Goal: Task Accomplishment & Management: Complete application form

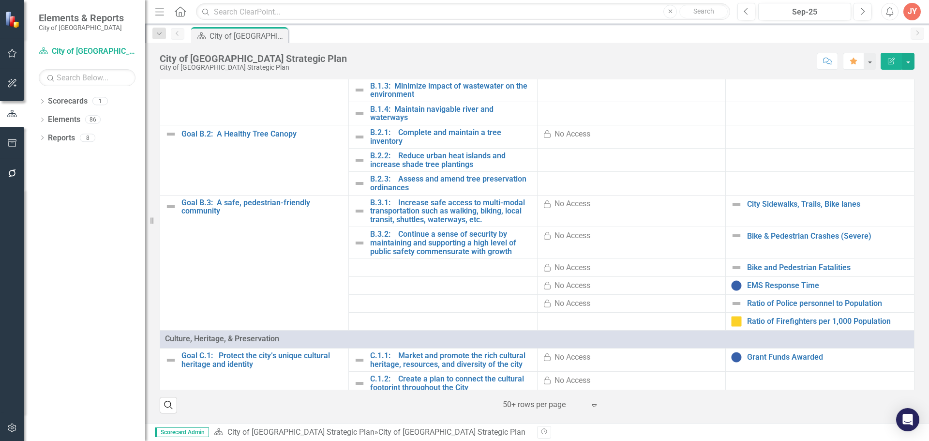
scroll to position [339, 0]
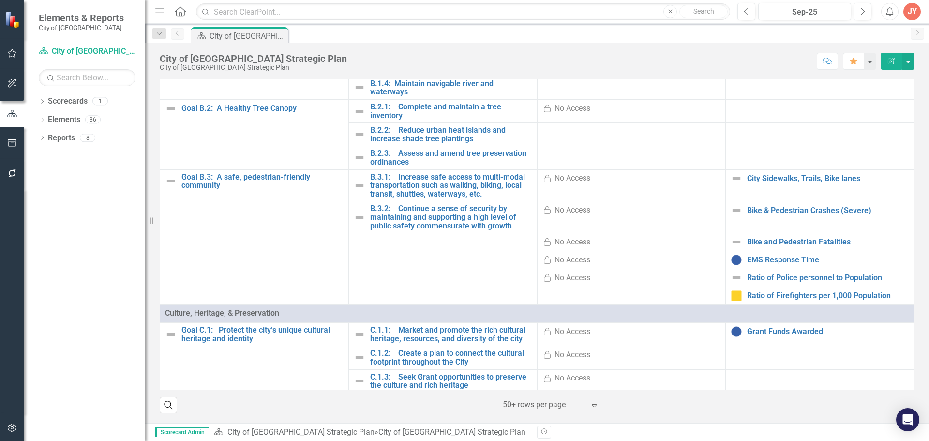
click at [582, 183] on div "No Access" at bounding box center [572, 178] width 36 height 11
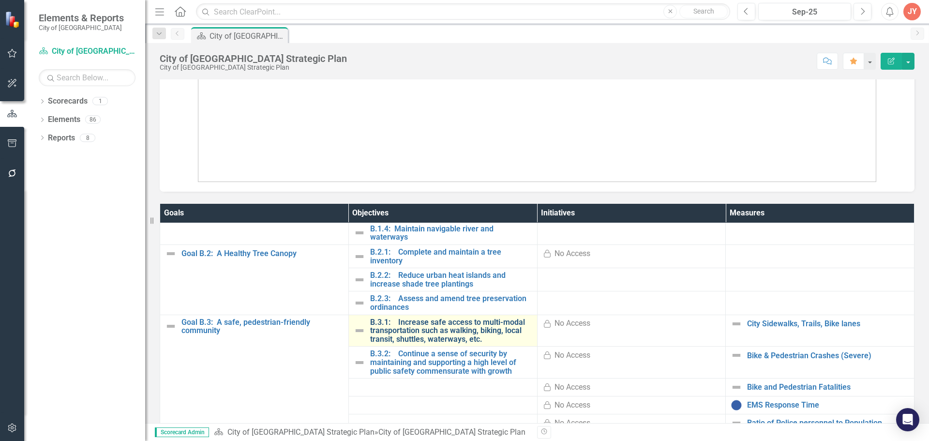
click at [412, 329] on link "B.3.1: Increase safe access to multi-modal transportation such as walking, biki…" at bounding box center [451, 331] width 162 height 26
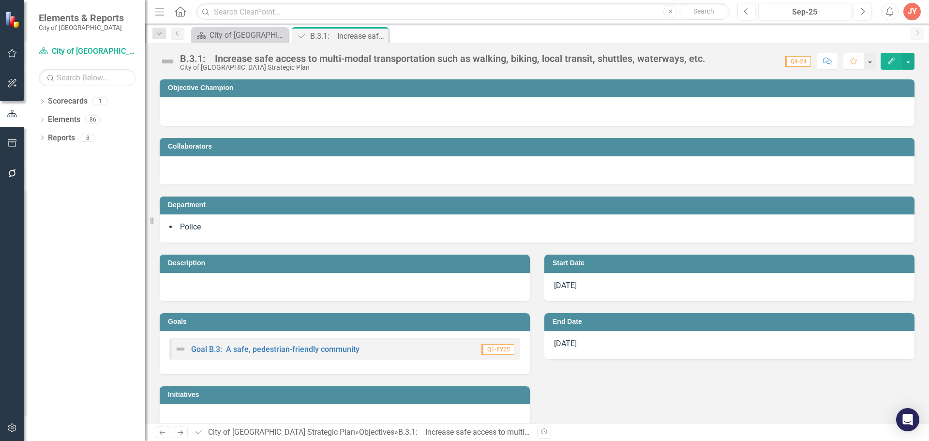
click at [250, 283] on div at bounding box center [345, 287] width 370 height 28
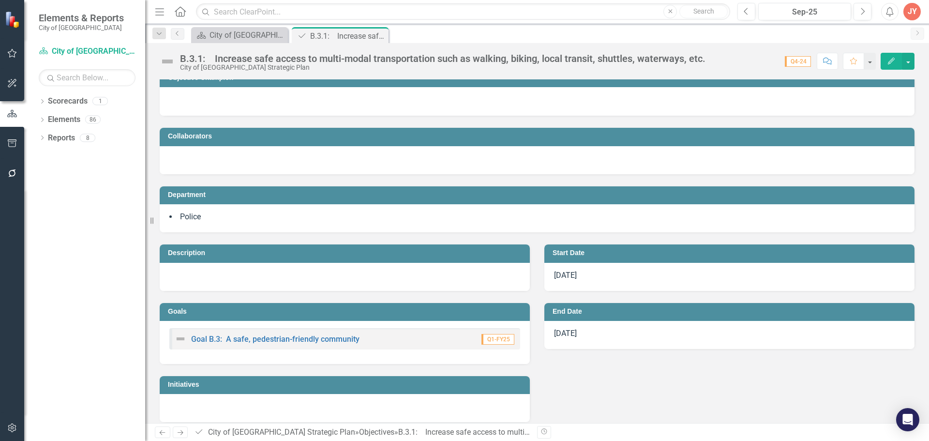
scroll to position [19, 0]
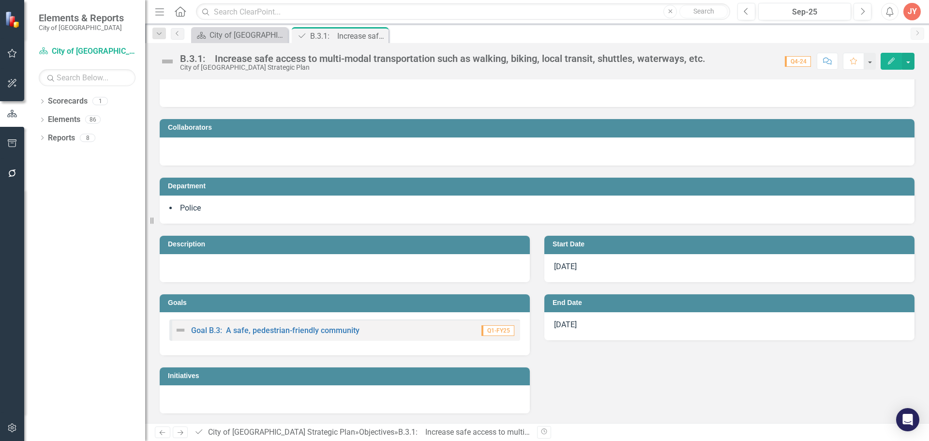
click at [205, 396] on div at bounding box center [345, 399] width 370 height 28
click at [205, 395] on div at bounding box center [345, 399] width 370 height 28
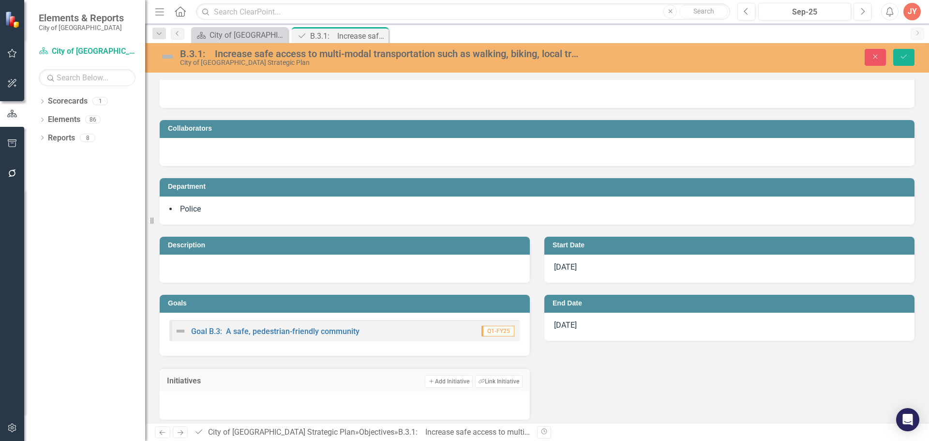
click at [205, 395] on div at bounding box center [345, 405] width 370 height 28
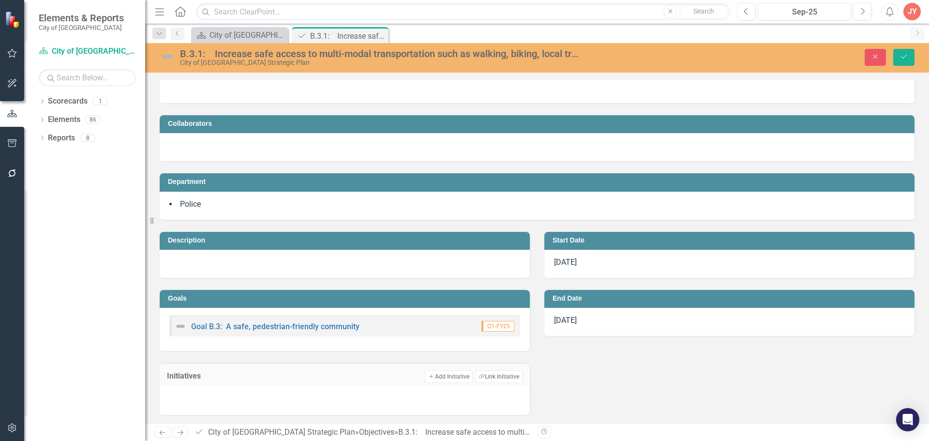
scroll to position [25, 0]
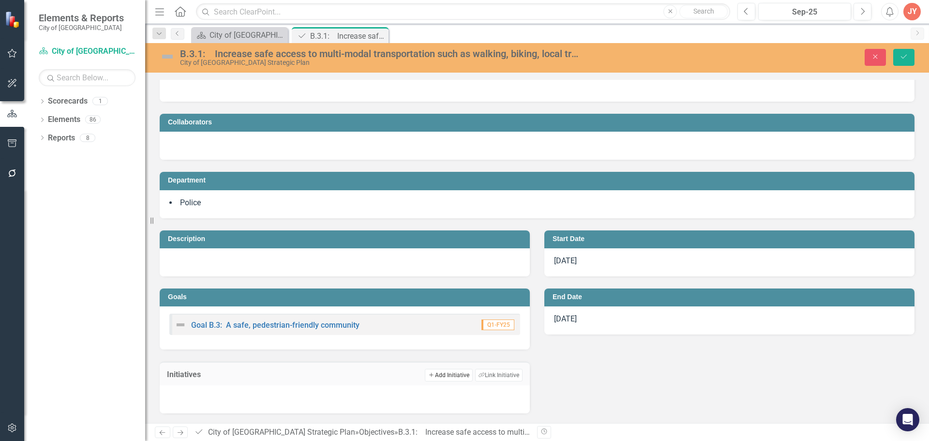
click at [434, 370] on button "Add Add Initiative" at bounding box center [448, 375] width 47 height 13
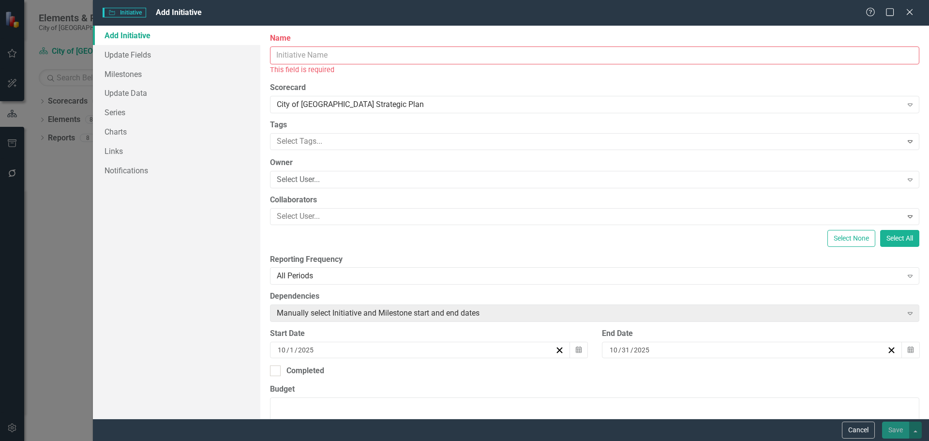
click at [296, 61] on input "Name" at bounding box center [594, 55] width 649 height 18
click at [601, 85] on label "Scorecard" at bounding box center [594, 87] width 649 height 11
click at [312, 59] on input "Name" at bounding box center [594, 55] width 649 height 18
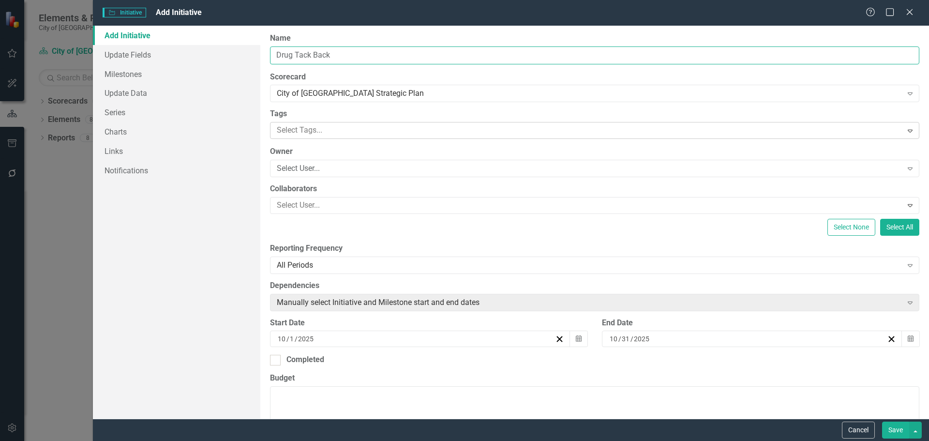
type input "Drug Tack Back"
click at [324, 128] on div at bounding box center [587, 130] width 629 height 13
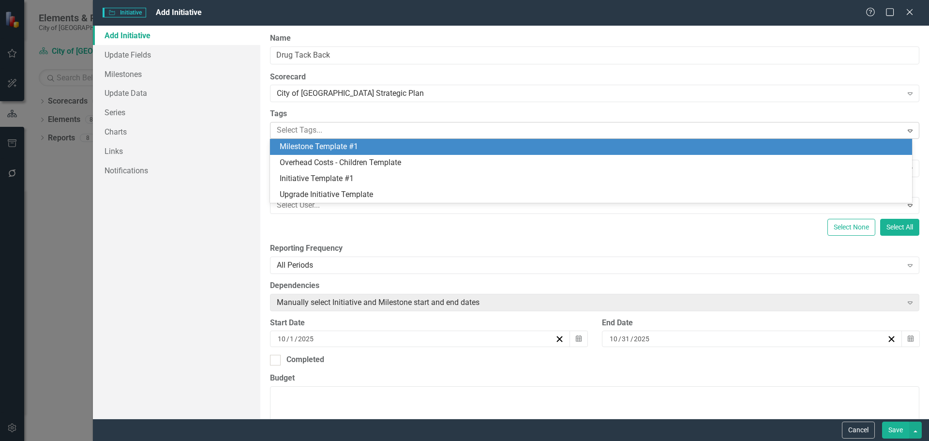
click at [310, 133] on div at bounding box center [587, 130] width 629 height 13
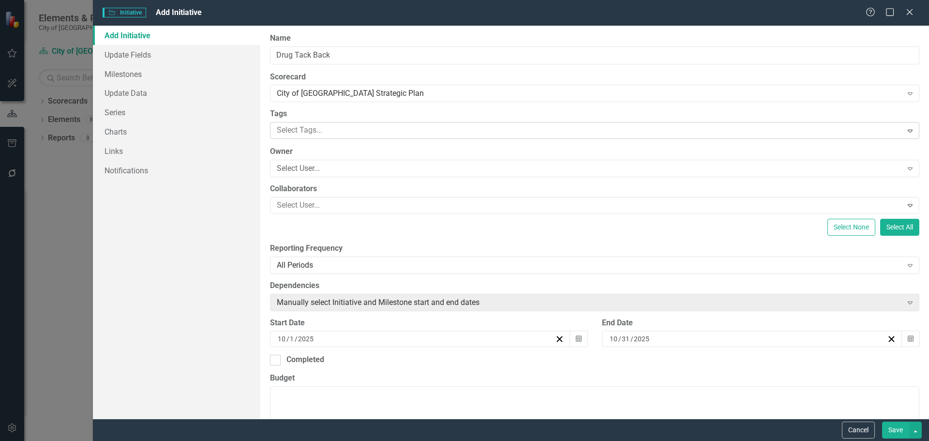
click at [328, 123] on div "Select Tags..." at bounding box center [586, 130] width 629 height 15
click at [307, 173] on div "Select User..." at bounding box center [589, 168] width 625 height 11
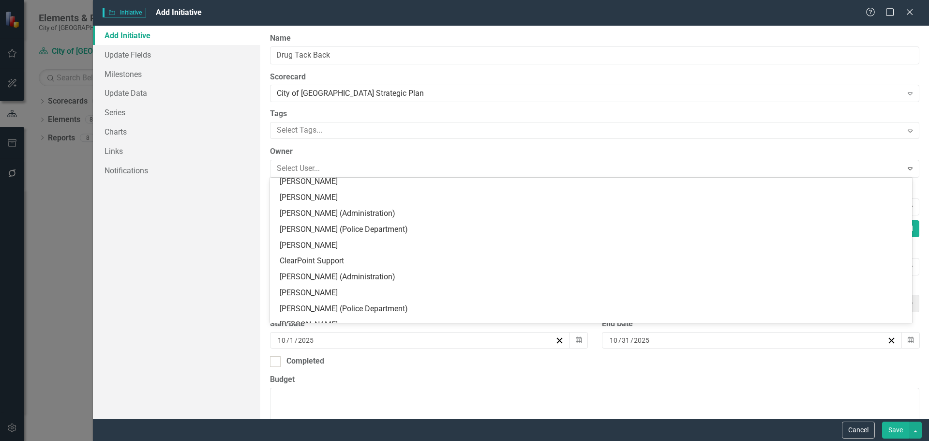
scroll to position [387, 0]
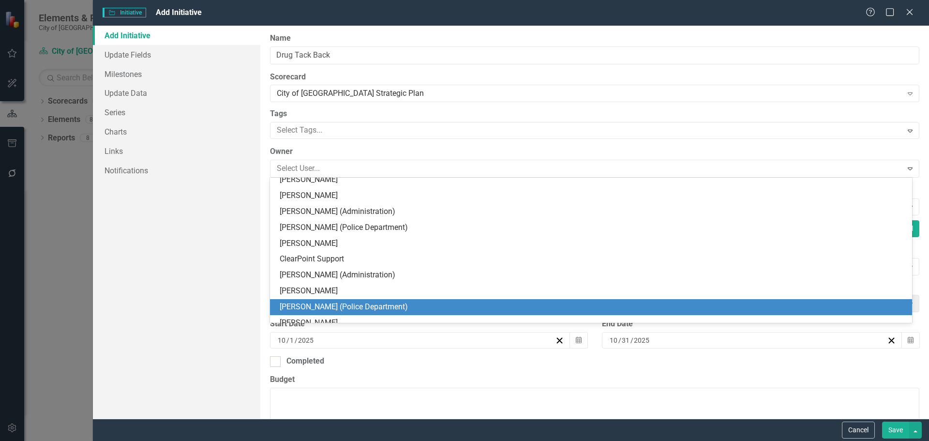
click at [314, 312] on div "[PERSON_NAME] (Police Department)" at bounding box center [593, 306] width 626 height 11
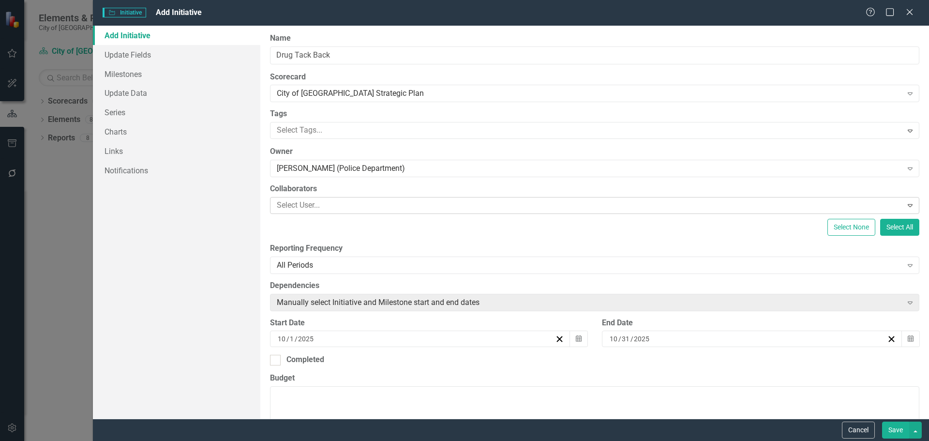
click at [323, 206] on div at bounding box center [587, 205] width 629 height 13
click at [252, 229] on div "Add Initiative Update Fields Milestones Update Data Series Charts Links Notific…" at bounding box center [176, 222] width 167 height 393
click at [325, 264] on div "All Periods" at bounding box center [589, 264] width 625 height 11
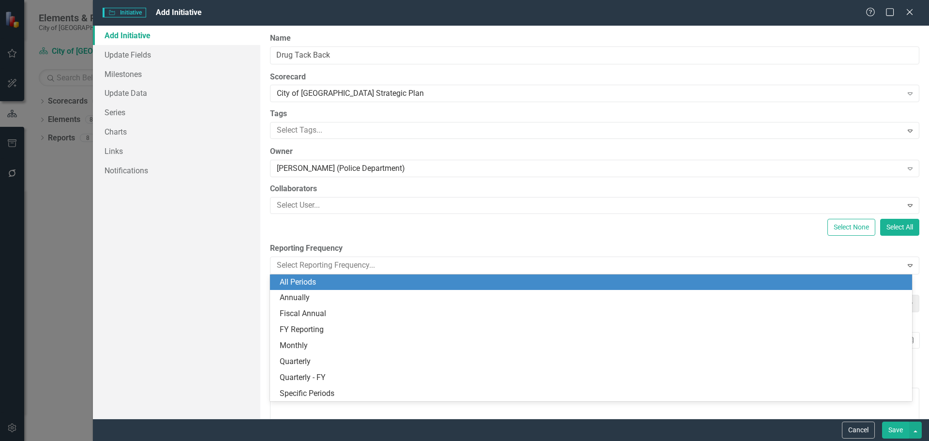
click at [407, 237] on div "ClearPoint Can Do More! How ClearPoint Can Help Close Enterprise plans can auto…" at bounding box center [594, 222] width 669 height 393
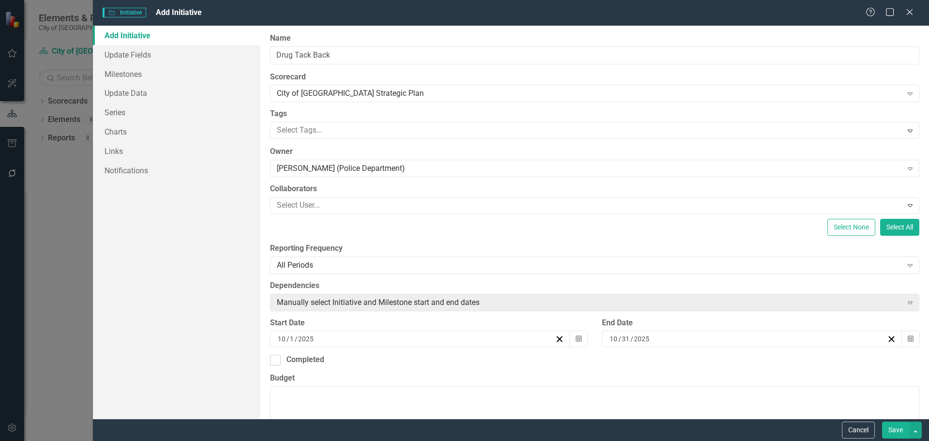
click at [317, 336] on div "[DATE]" at bounding box center [415, 339] width 279 height 10
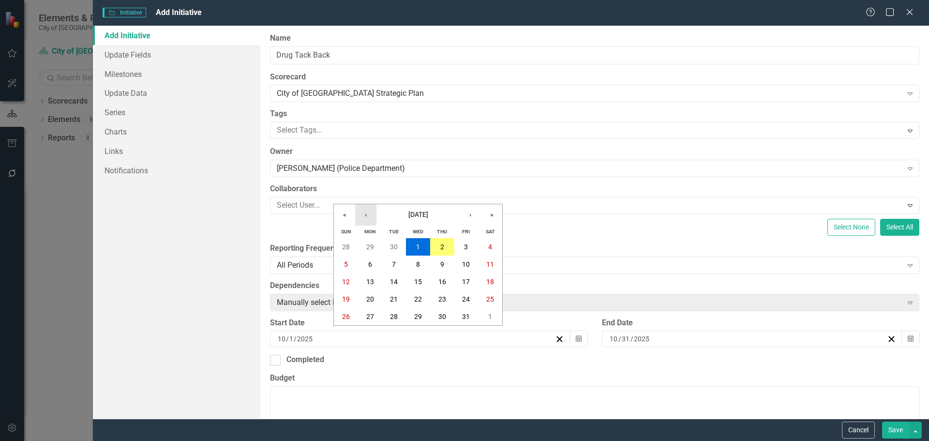
click at [369, 217] on button "‹" at bounding box center [365, 214] width 21 height 21
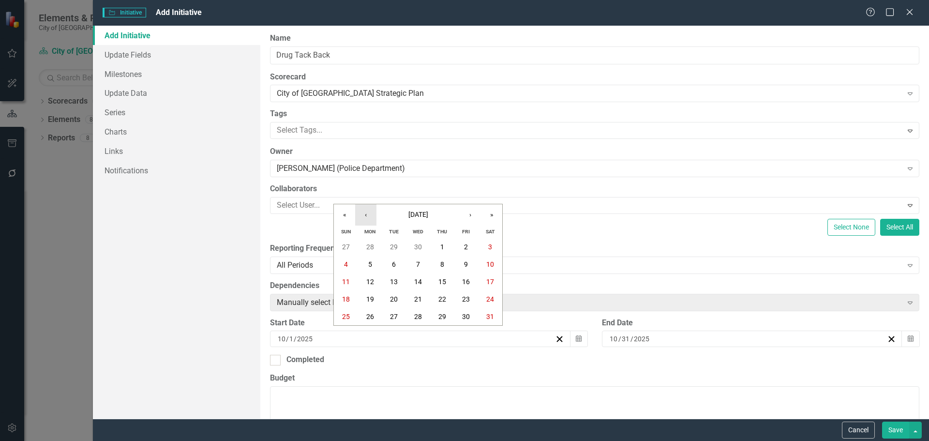
click at [369, 217] on button "‹" at bounding box center [365, 214] width 21 height 21
click at [487, 299] on abbr "26" at bounding box center [490, 299] width 8 height 8
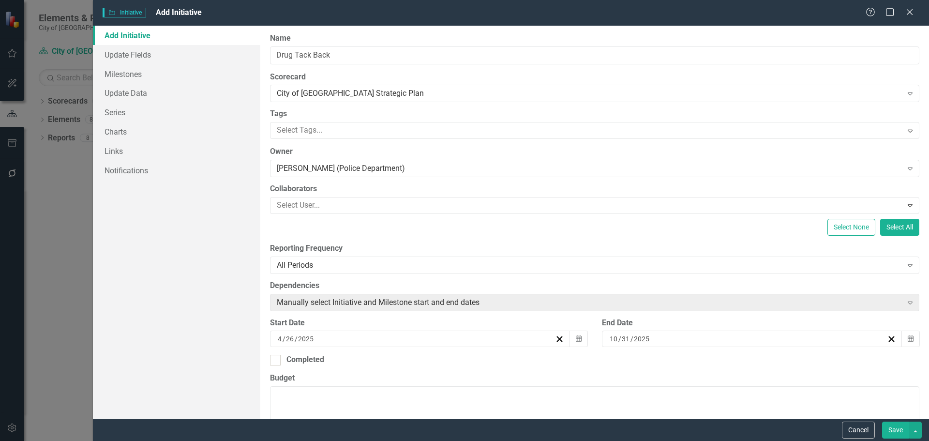
click at [651, 336] on div "[DATE]" at bounding box center [747, 339] width 279 height 10
click at [907, 336] on icon "Calendar" at bounding box center [910, 338] width 6 height 7
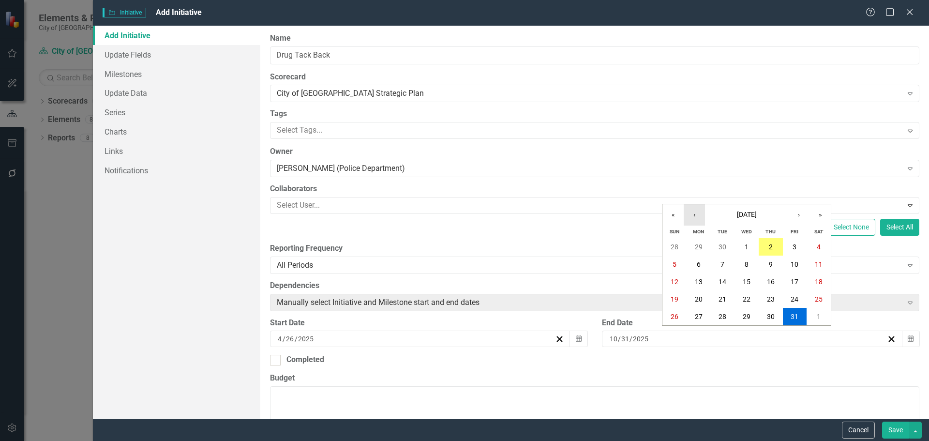
click at [697, 219] on button "‹" at bounding box center [694, 214] width 21 height 21
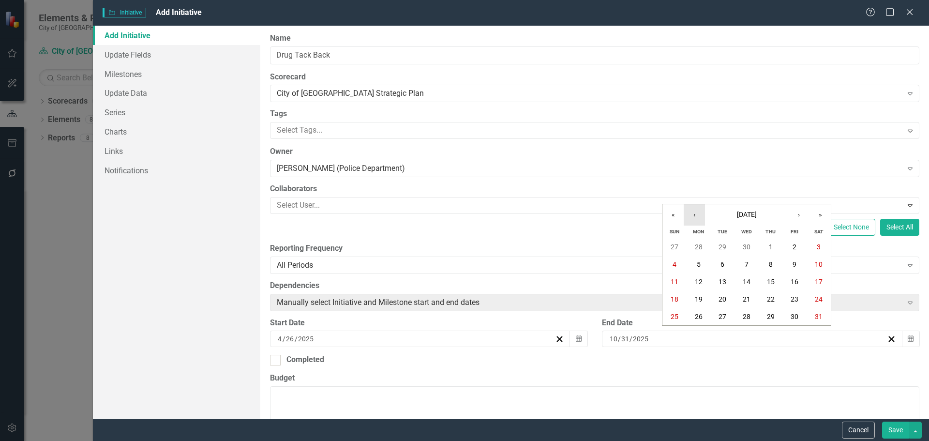
click at [697, 219] on button "‹" at bounding box center [694, 214] width 21 height 21
click at [825, 303] on button "26" at bounding box center [818, 298] width 24 height 17
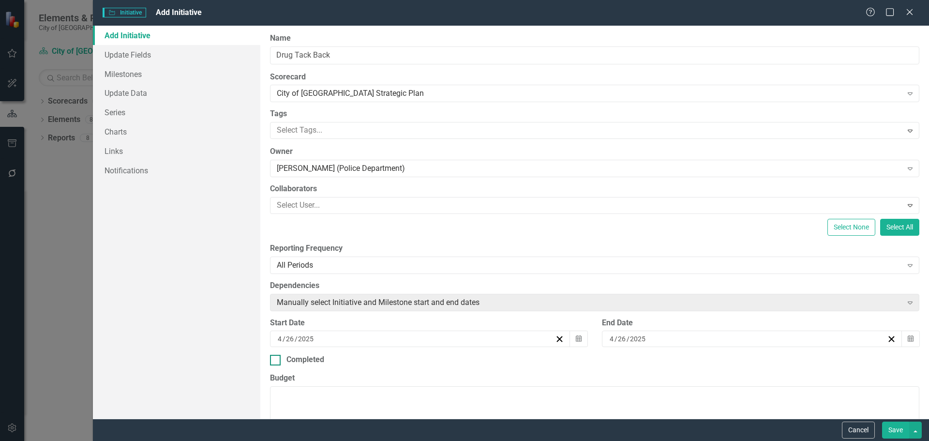
click at [274, 361] on div at bounding box center [275, 360] width 11 height 11
click at [274, 361] on input "Completed" at bounding box center [273, 358] width 6 height 6
checkbox input "true"
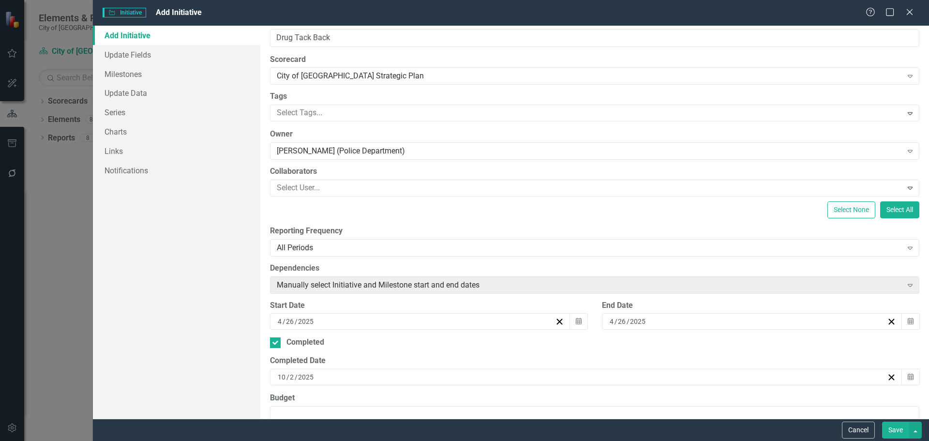
scroll to position [48, 0]
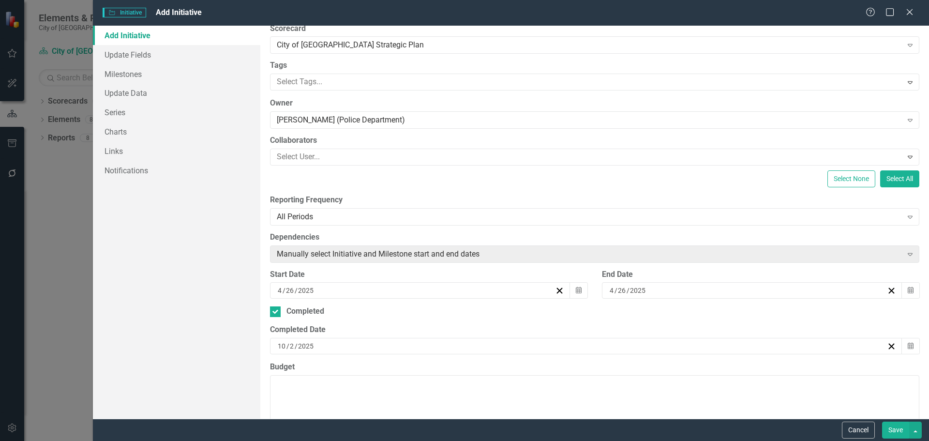
click at [303, 348] on input "2025" at bounding box center [305, 346] width 17 height 10
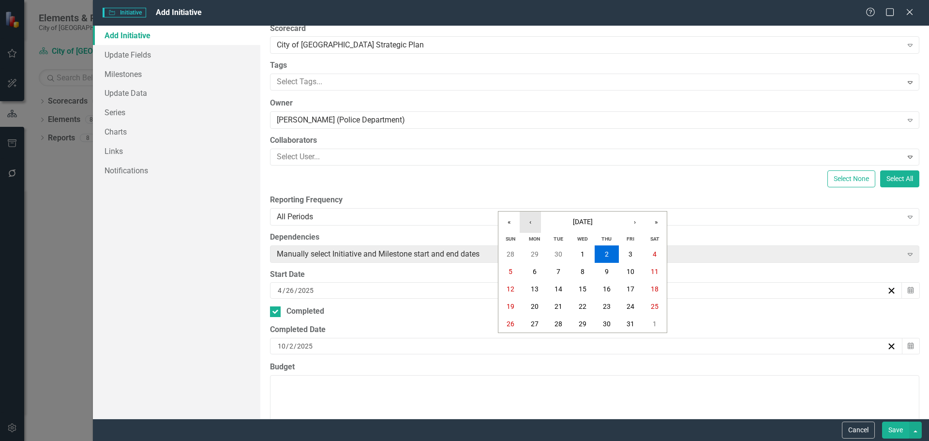
click at [530, 223] on button "‹" at bounding box center [530, 221] width 21 height 21
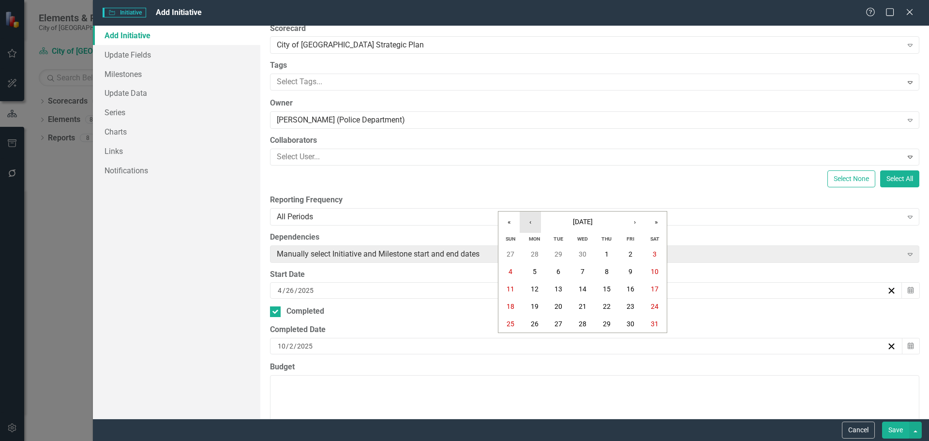
click at [530, 223] on button "‹" at bounding box center [530, 221] width 21 height 21
click at [651, 303] on abbr "26" at bounding box center [655, 306] width 8 height 8
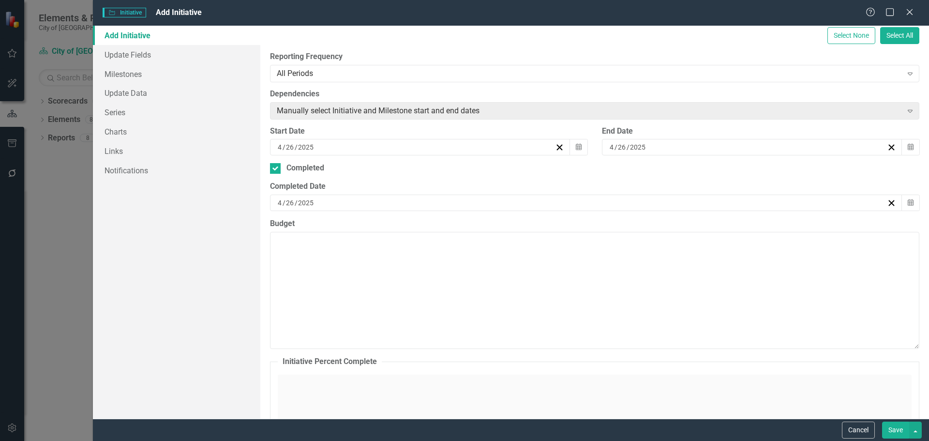
scroll to position [193, 0]
click at [314, 344] on textarea "Budget" at bounding box center [594, 288] width 649 height 117
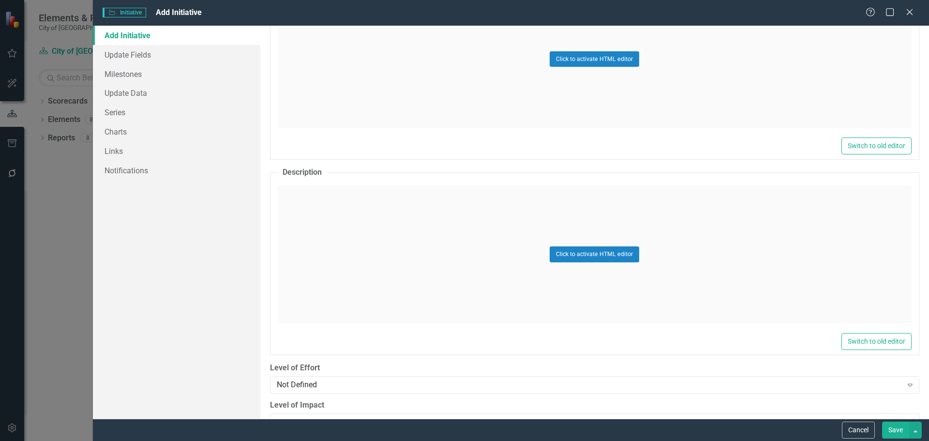
scroll to position [713, 0]
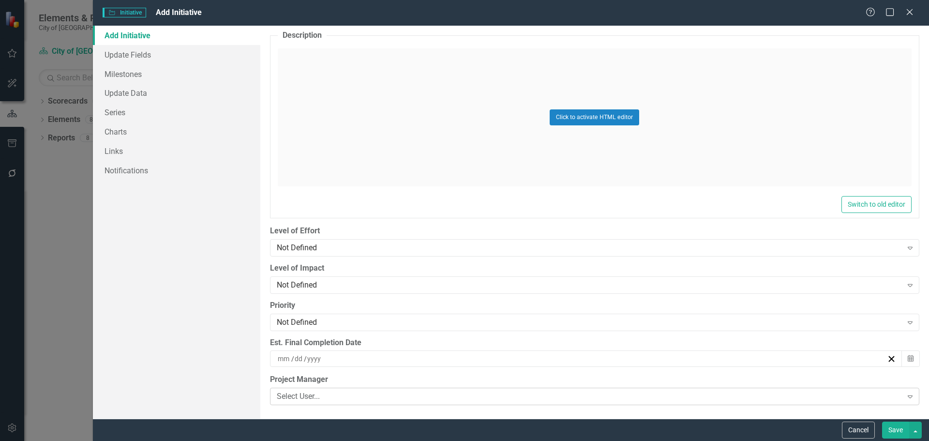
click at [313, 394] on div "Select User..." at bounding box center [589, 396] width 625 height 11
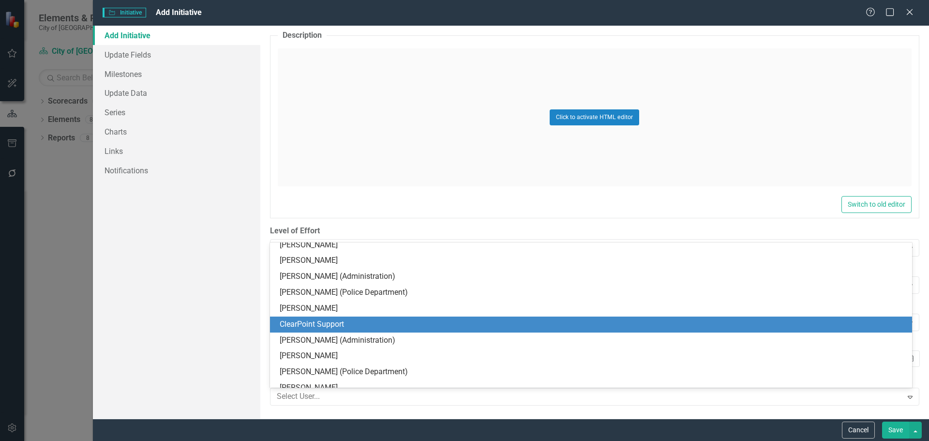
scroll to position [395, 0]
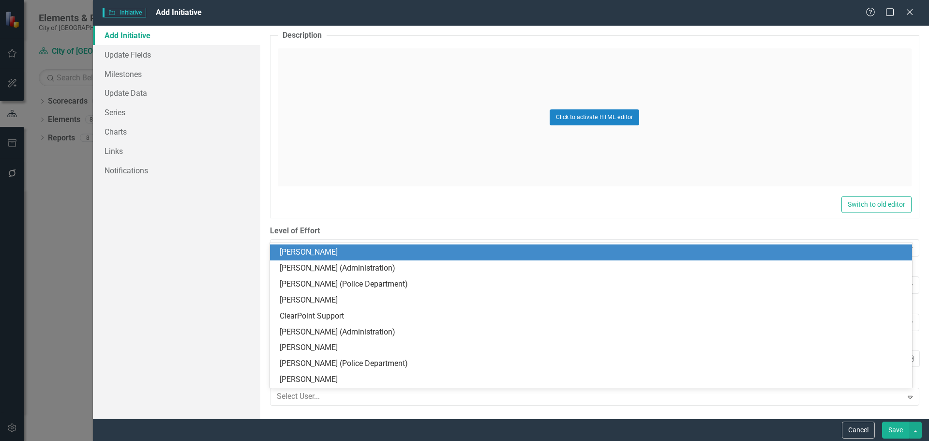
click at [377, 197] on div "Switch to old editor" at bounding box center [595, 204] width 634 height 17
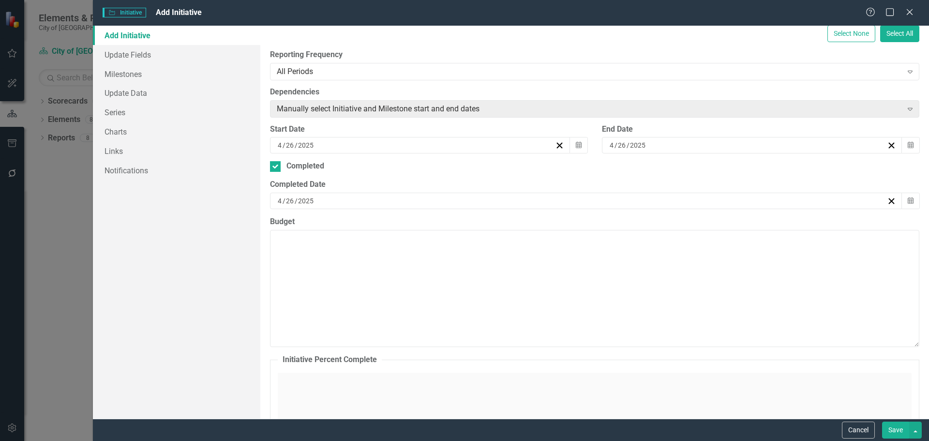
scroll to position [0, 0]
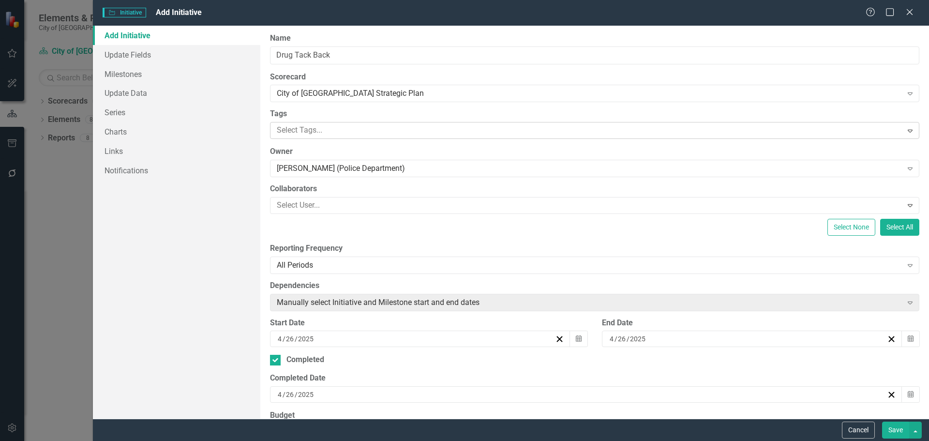
click at [286, 126] on div at bounding box center [587, 130] width 629 height 13
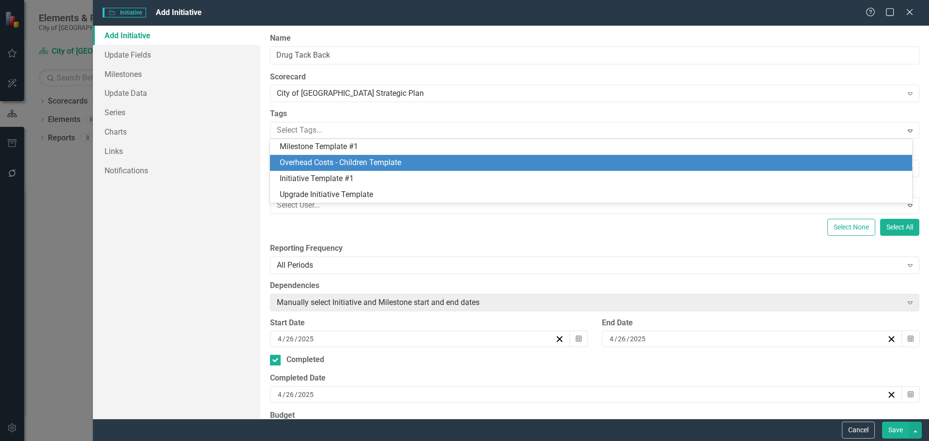
click at [449, 252] on label "Reporting Frequency" at bounding box center [594, 248] width 649 height 11
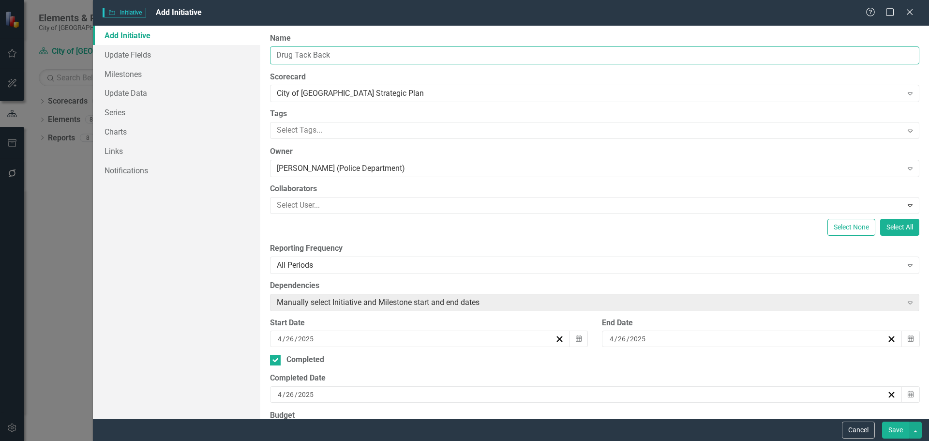
click at [342, 61] on input "Drug Tack Back" at bounding box center [594, 55] width 649 height 18
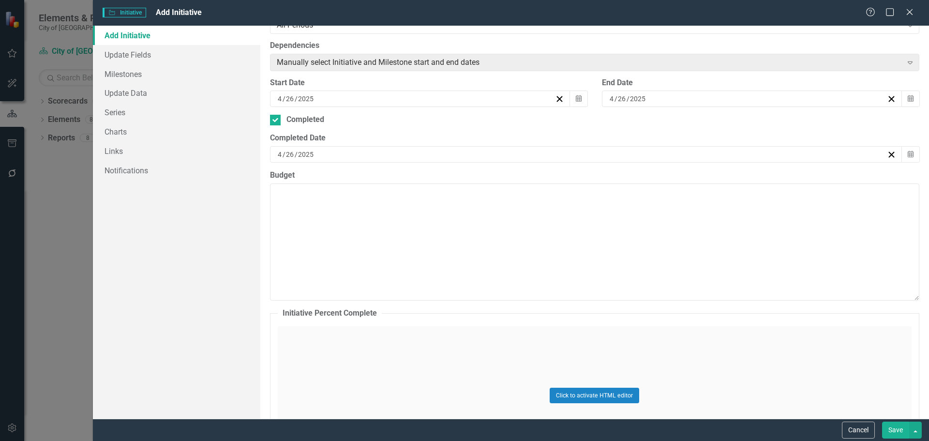
scroll to position [242, 0]
type input "Drug Tack Back and Shred events"
click at [328, 205] on textarea "Budget" at bounding box center [594, 239] width 649 height 117
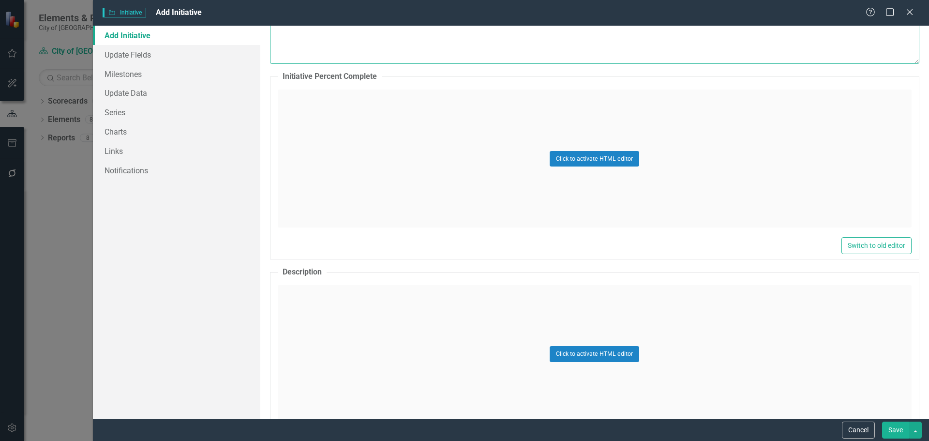
scroll to position [484, 0]
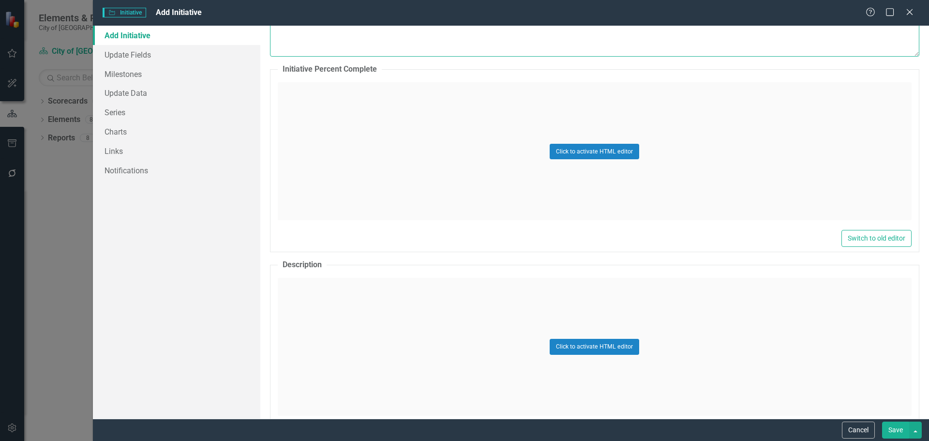
type textarea "Police Budget"
click at [365, 301] on div "Click to activate HTML editor" at bounding box center [595, 347] width 634 height 138
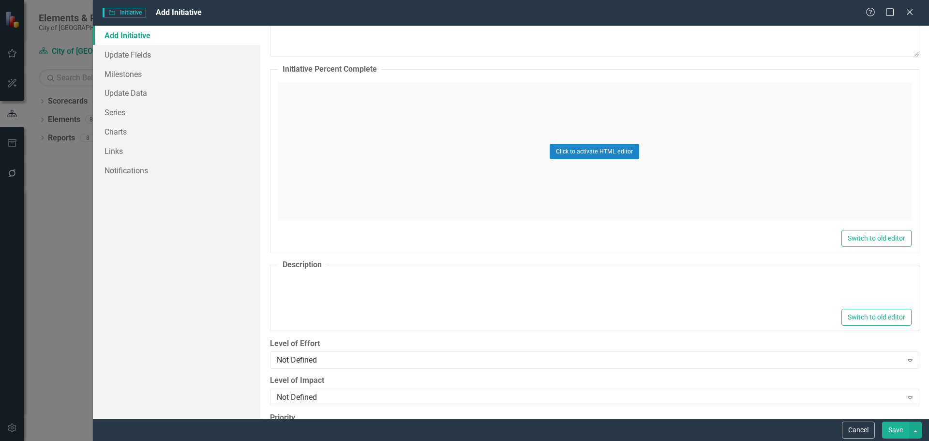
click at [338, 290] on div at bounding box center [595, 290] width 634 height 31
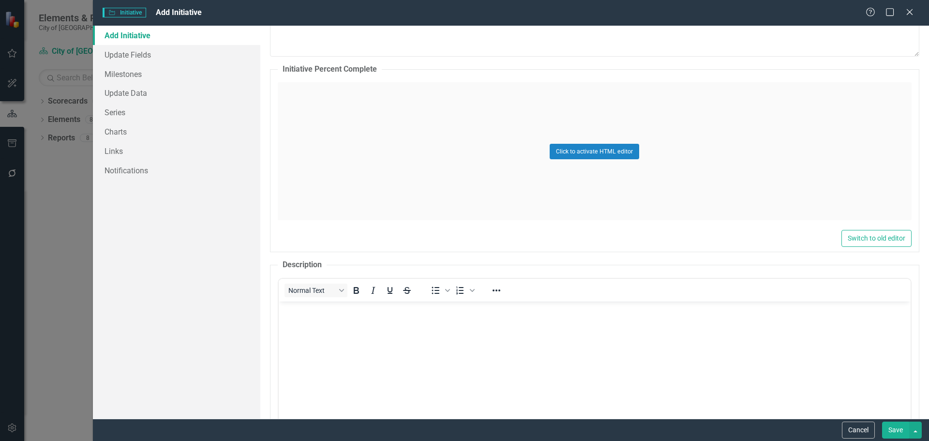
click at [325, 324] on body "Rich Text Area. Press ALT-0 for help." at bounding box center [594, 373] width 632 height 145
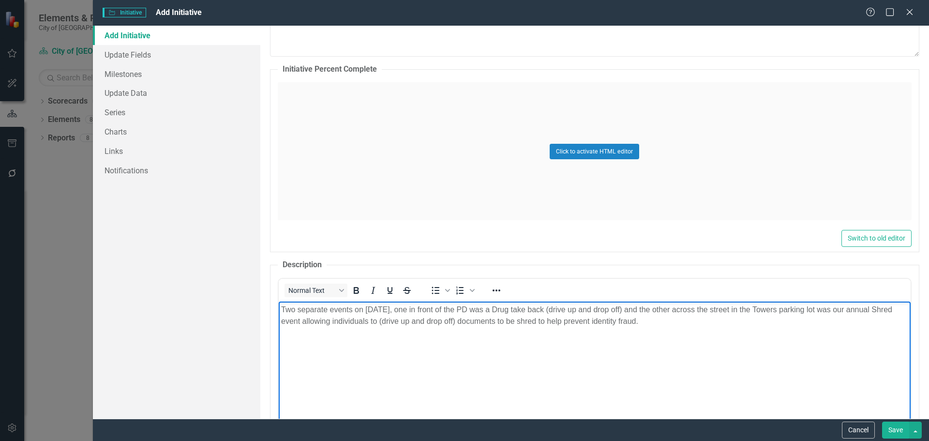
click at [631, 310] on p "Two separate events on [DATE], one in front of the PD was a Drug take back (dri…" at bounding box center [594, 315] width 627 height 23
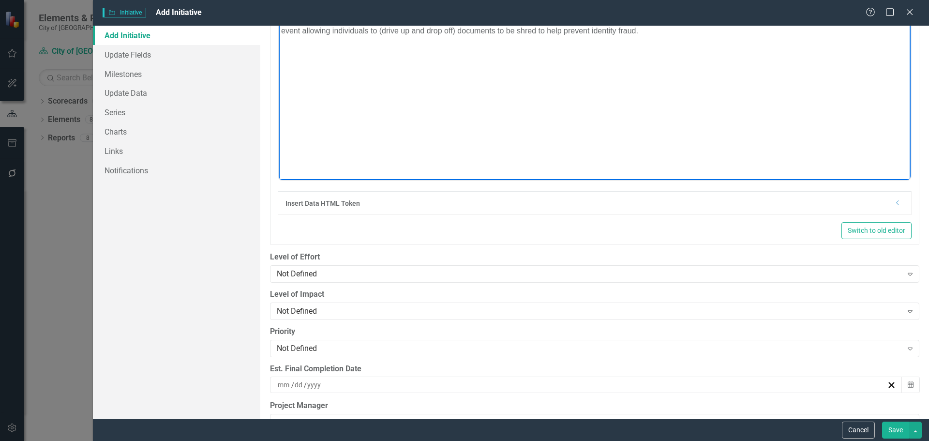
scroll to position [800, 0]
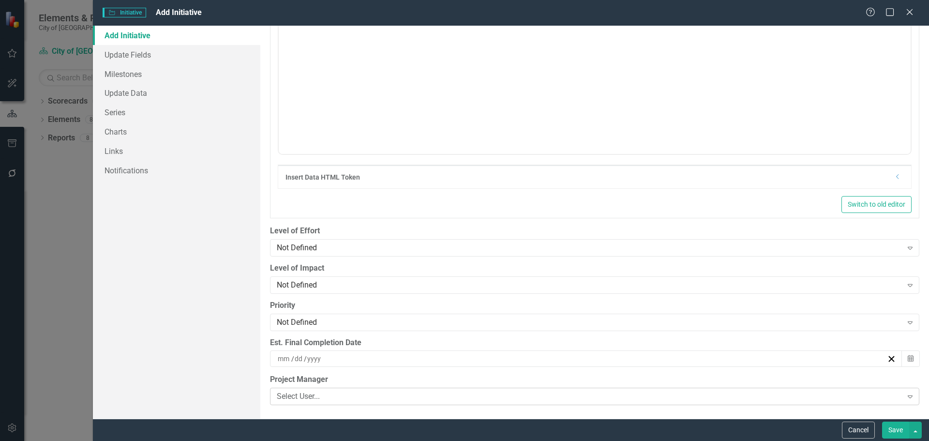
click at [325, 395] on div "Select User..." at bounding box center [589, 396] width 625 height 11
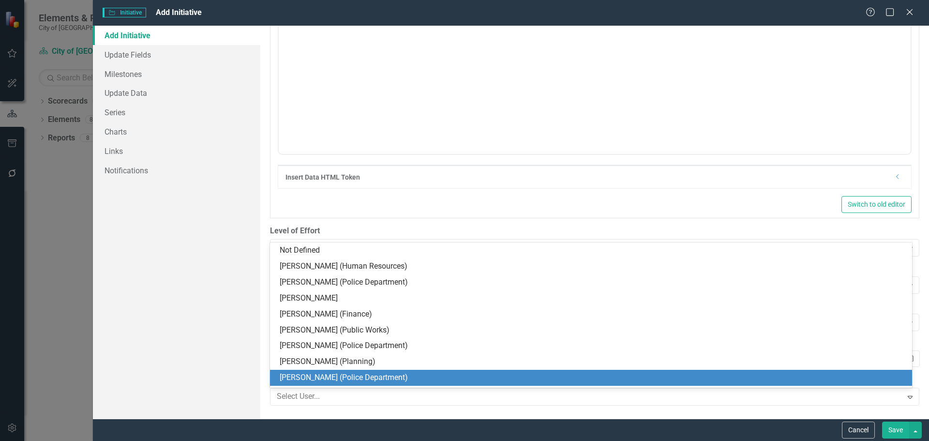
click at [282, 378] on div "[PERSON_NAME] (Police Department)" at bounding box center [593, 377] width 626 height 11
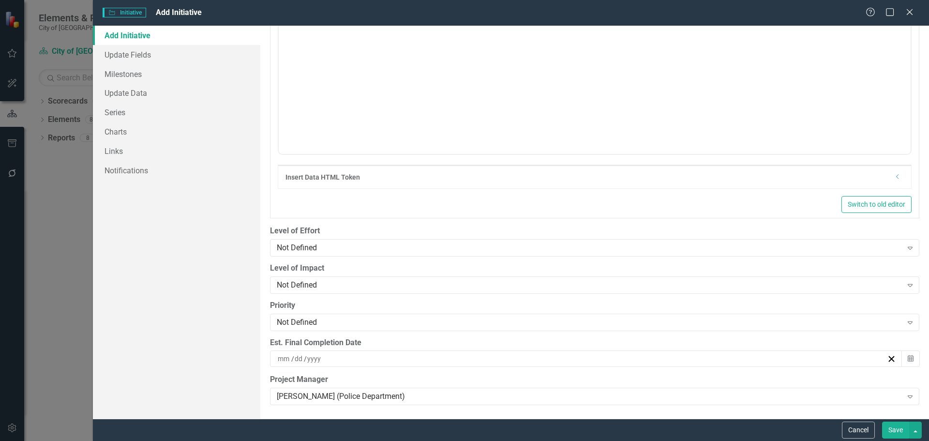
click at [894, 177] on icon "Dropdown" at bounding box center [897, 177] width 7 height 6
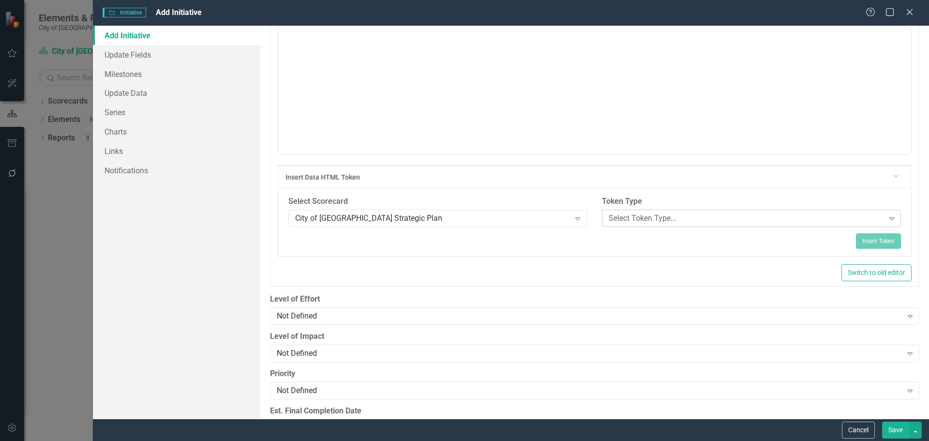
click at [635, 219] on div "Select Token Type..." at bounding box center [746, 218] width 275 height 11
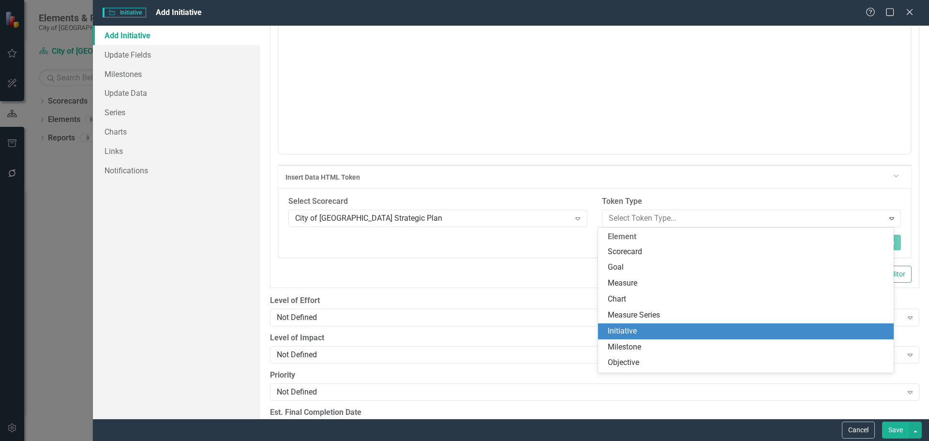
click at [619, 330] on div "Initiative" at bounding box center [748, 331] width 280 height 11
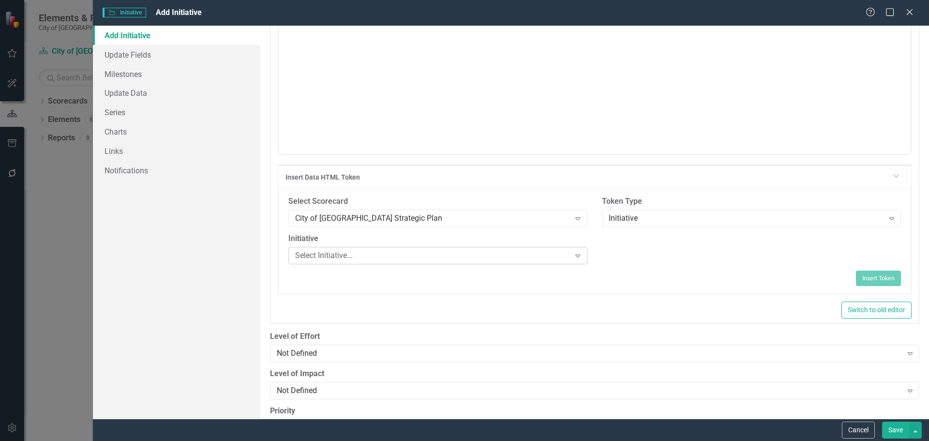
click at [355, 254] on div "Select Initiative..." at bounding box center [432, 255] width 275 height 11
click at [663, 285] on div "Insert Token" at bounding box center [594, 277] width 612 height 15
click at [334, 257] on div "Select Initiative..." at bounding box center [432, 255] width 275 height 11
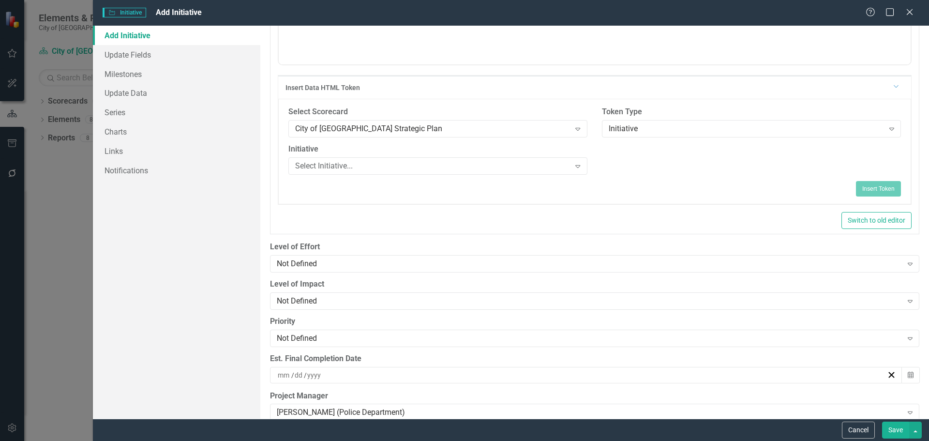
scroll to position [897, 0]
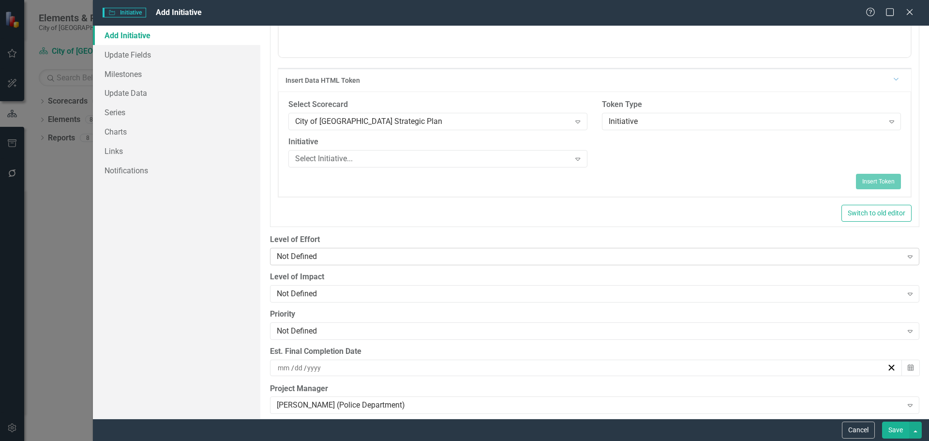
click at [330, 256] on div "Not Defined" at bounding box center [589, 256] width 625 height 11
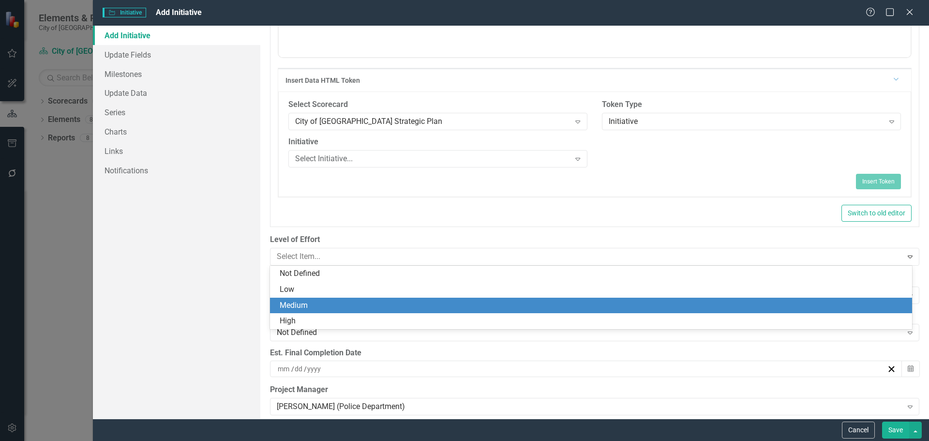
click at [293, 306] on div "Medium" at bounding box center [593, 305] width 626 height 11
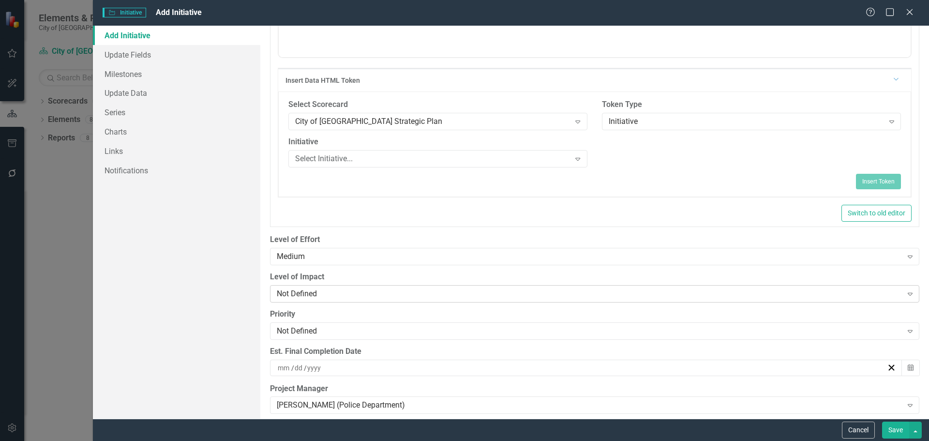
click at [316, 291] on div "Not Defined" at bounding box center [589, 293] width 625 height 11
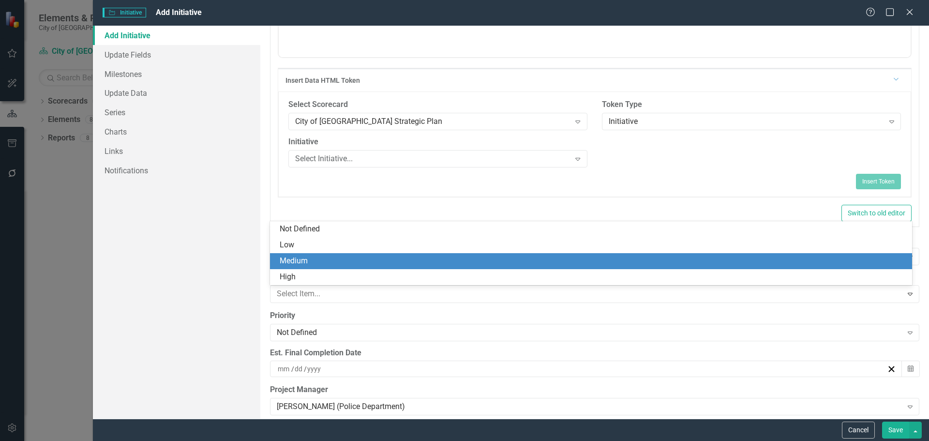
click at [309, 263] on div "Medium" at bounding box center [593, 260] width 626 height 11
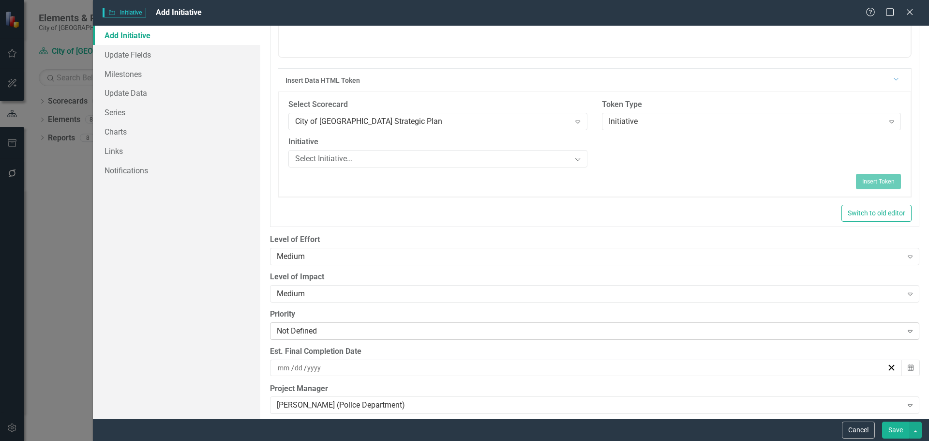
click at [310, 333] on div "Not Defined" at bounding box center [589, 330] width 625 height 11
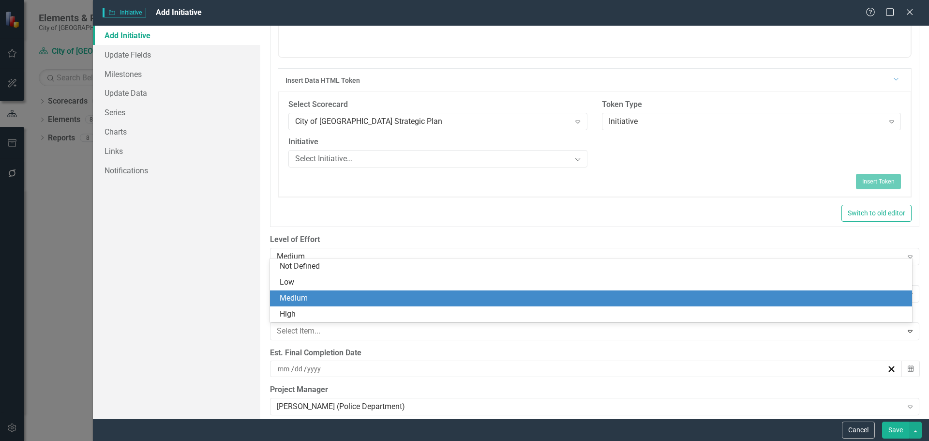
click at [302, 293] on div "Medium" at bounding box center [593, 298] width 626 height 11
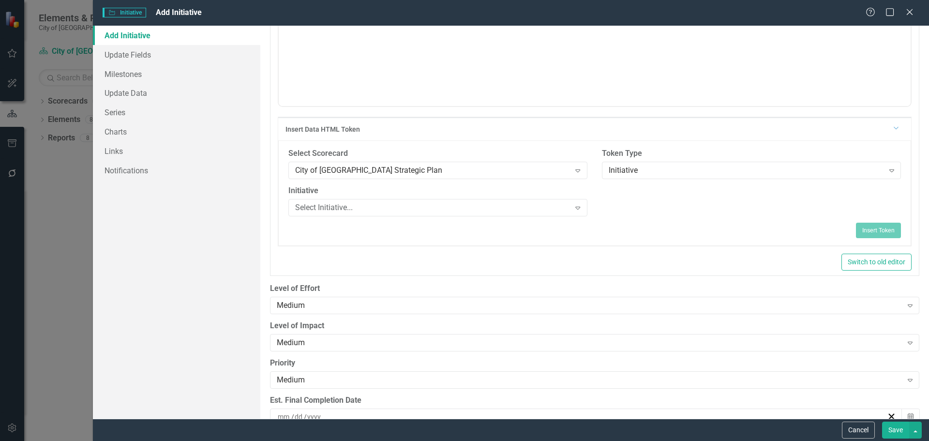
scroll to position [857, 0]
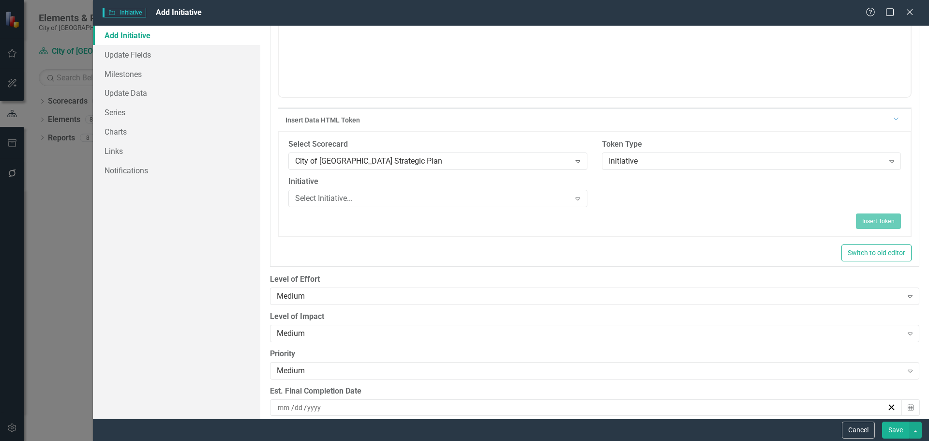
click at [578, 212] on div "Initiative Select Initiative... Expand" at bounding box center [437, 194] width 313 height 37
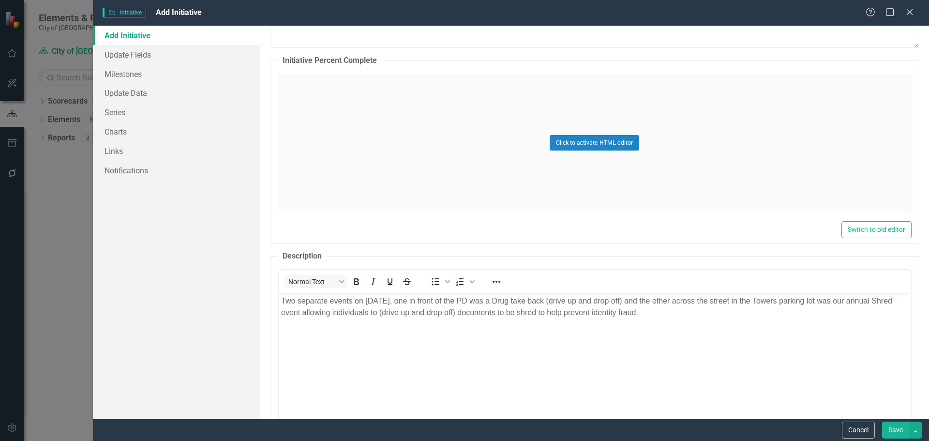
scroll to position [470, 0]
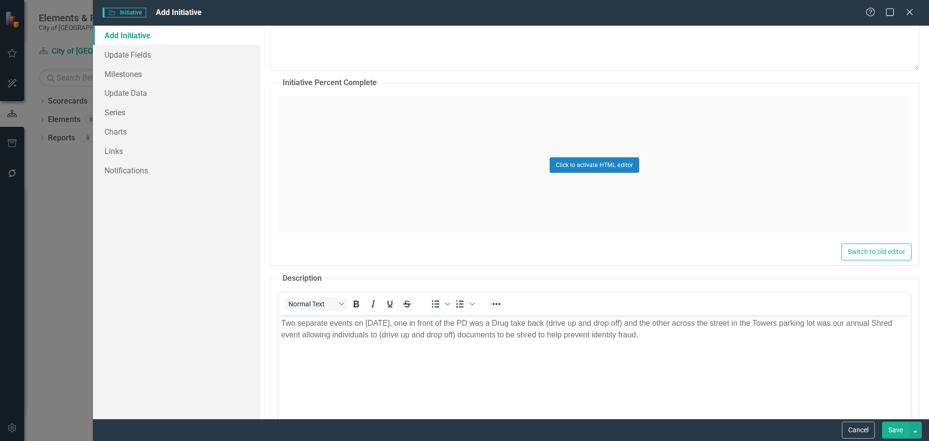
click at [428, 371] on body "Two separate events on [DATE], one in front of the PD was a Drug take back (dri…" at bounding box center [594, 387] width 632 height 145
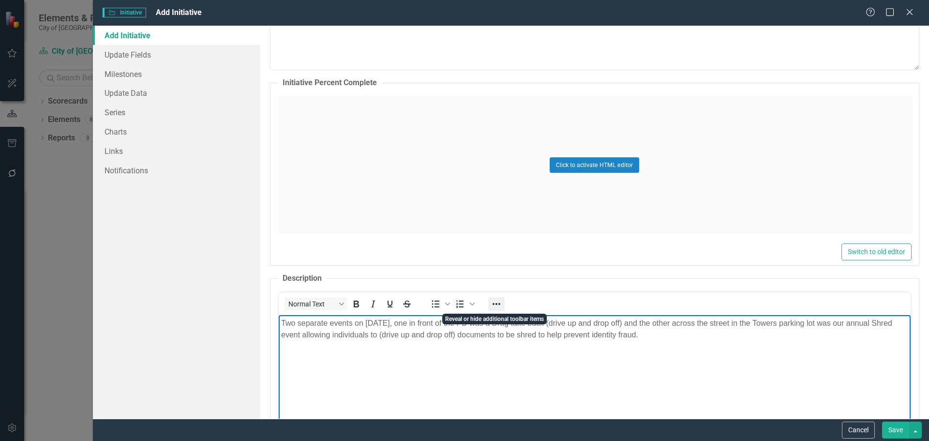
click at [493, 302] on icon "Reveal or hide additional toolbar items" at bounding box center [497, 304] width 12 height 12
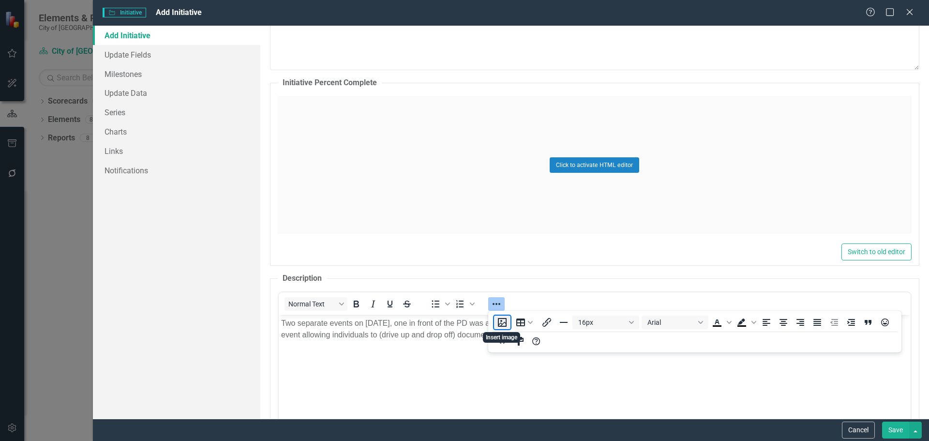
click at [505, 318] on button "Insert image" at bounding box center [502, 322] width 16 height 14
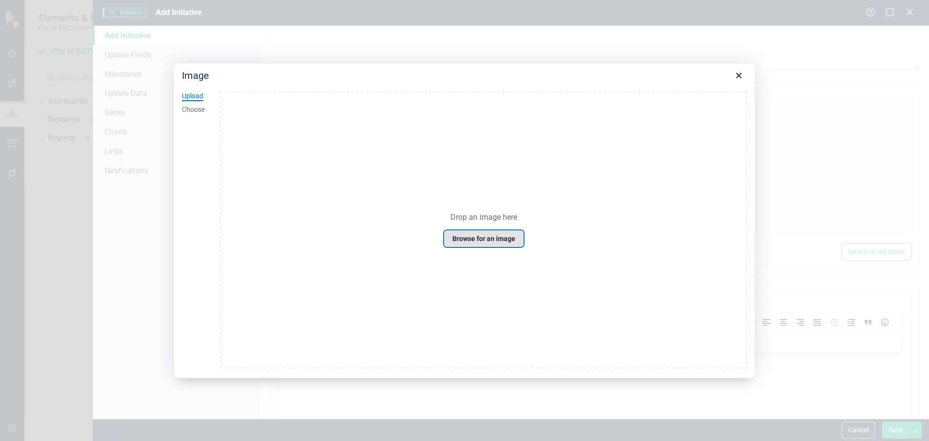
click at [487, 240] on button "Browse for an image" at bounding box center [483, 238] width 79 height 16
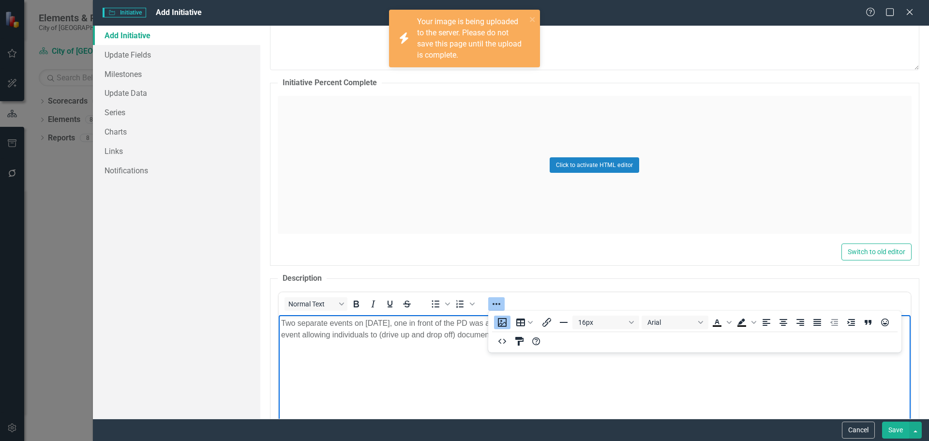
click at [507, 320] on icon "Insert image" at bounding box center [502, 322] width 12 height 12
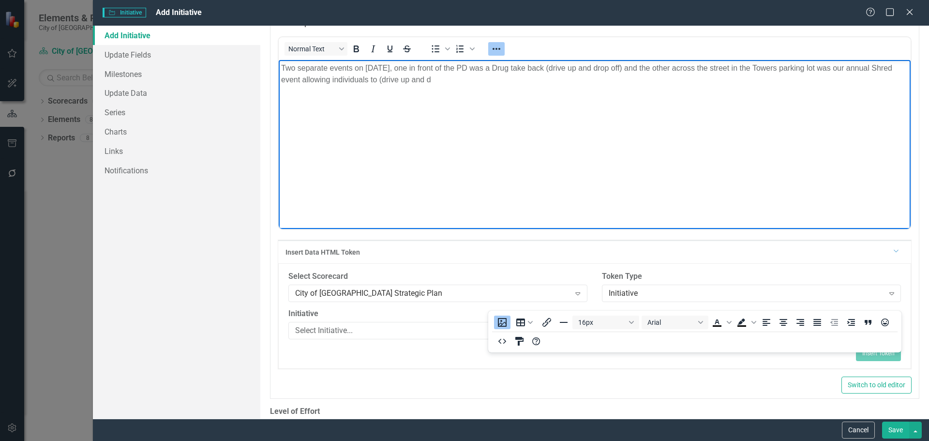
scroll to position [0, 0]
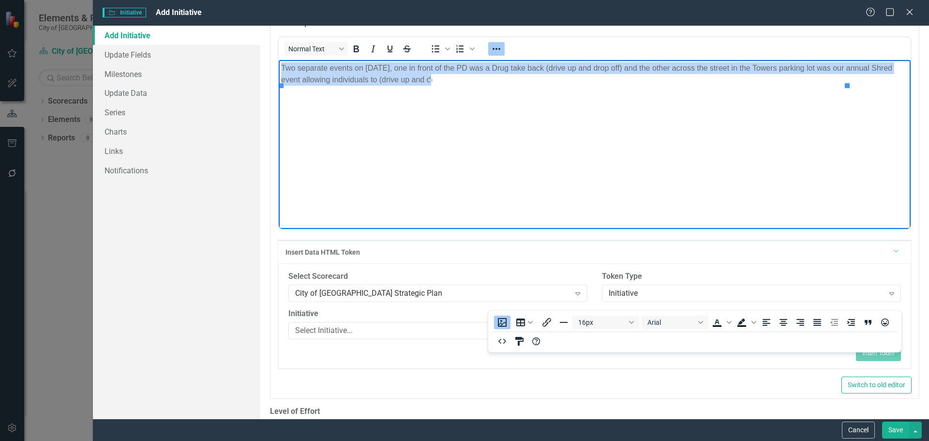
click at [459, 79] on p "Two separate events on [DATE], one in front of the PD was a Drug take back (dri…" at bounding box center [594, 73] width 627 height 23
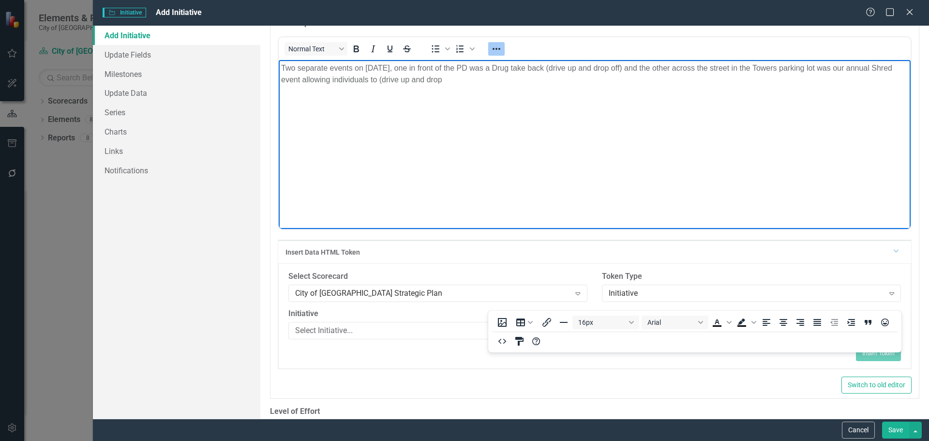
drag, startPoint x: 897, startPoint y: 82, endPoint x: 1180, endPoint y: 100, distance: 283.6
click at [471, 78] on p "Two separate events on [DATE], one in front of the PD was a Drug take back (dri…" at bounding box center [594, 73] width 627 height 23
click at [364, 72] on p "Two separate events on [DATE], one in front of the PD was a Drug take back (dri…" at bounding box center [594, 73] width 627 height 23
click at [281, 67] on body "Two separate events on [DATE], one in front of the PD was a Drug take back (dri…" at bounding box center [594, 132] width 632 height 145
drag, startPoint x: 400, startPoint y: 80, endPoint x: 465, endPoint y: 80, distance: 64.8
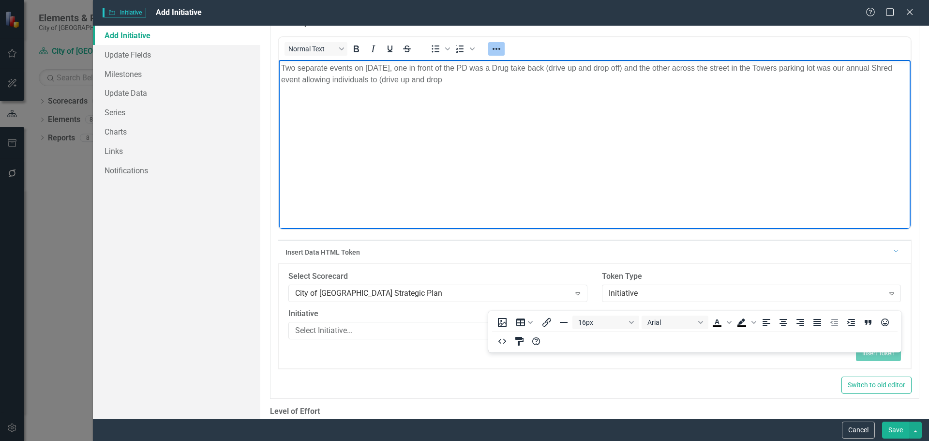
click at [465, 80] on p "Two separate events on [DATE], one in front of the PD was a Drug take back (dri…" at bounding box center [594, 73] width 627 height 23
click at [879, 70] on p "Two separate events on [DATE], one in front of the PD was a Drug take back (dri…" at bounding box center [594, 73] width 627 height 23
click at [299, 80] on img "Rich Text Area. Press ALT-0 for help." at bounding box center [299, 80] width 0 height 0
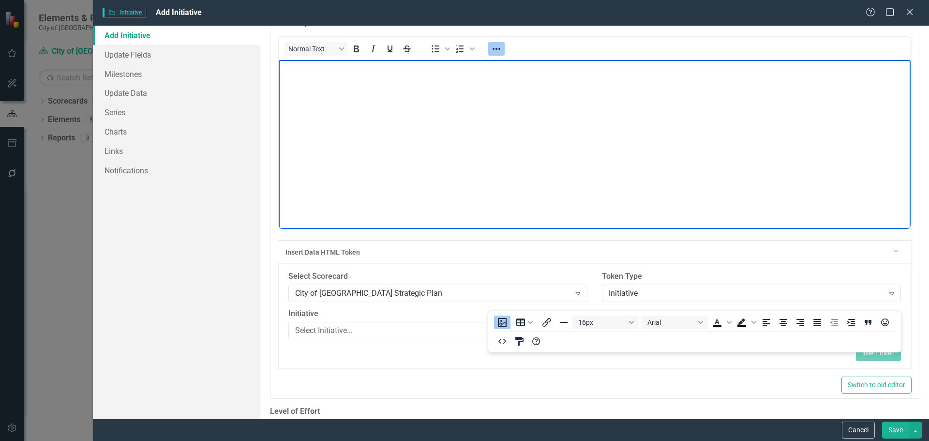
scroll to position [387, 0]
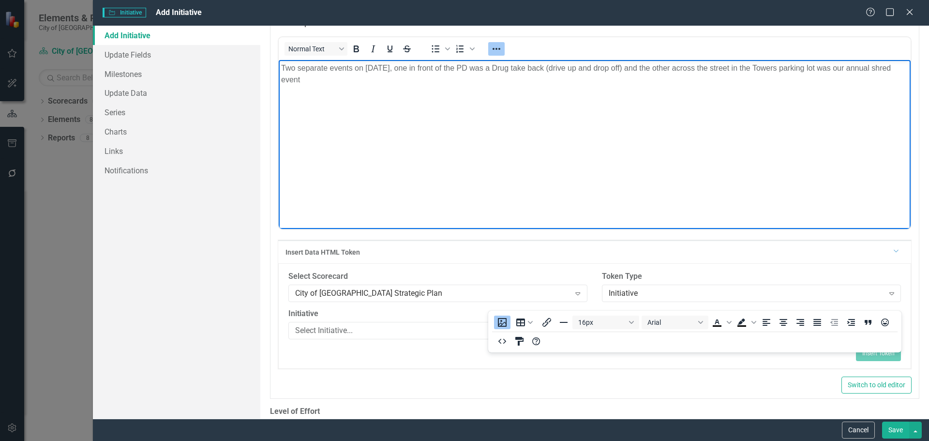
click at [320, 86] on p "Two separate events on [DATE], one in front of the PD was a Drug take back (dri…" at bounding box center [594, 73] width 627 height 23
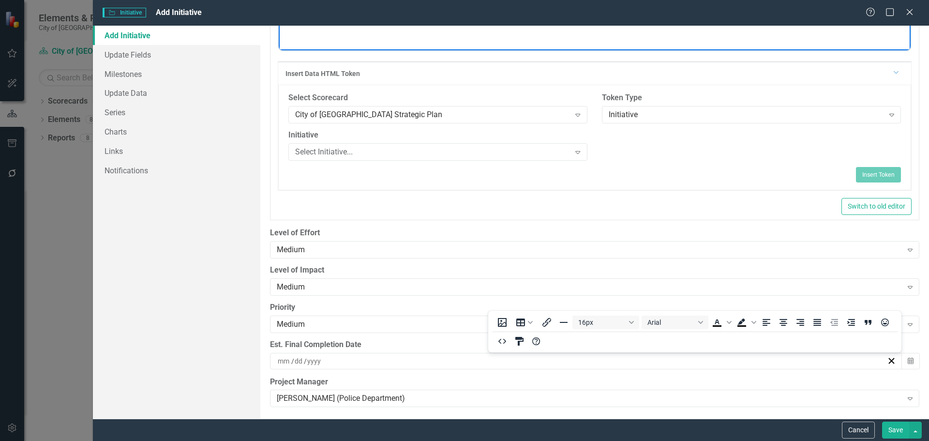
scroll to position [906, 0]
click at [895, 431] on button "Save" at bounding box center [895, 429] width 27 height 17
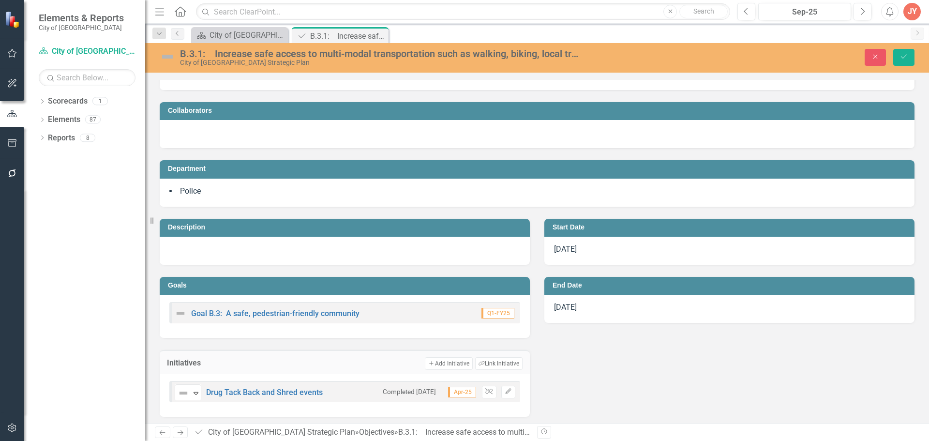
scroll to position [40, 0]
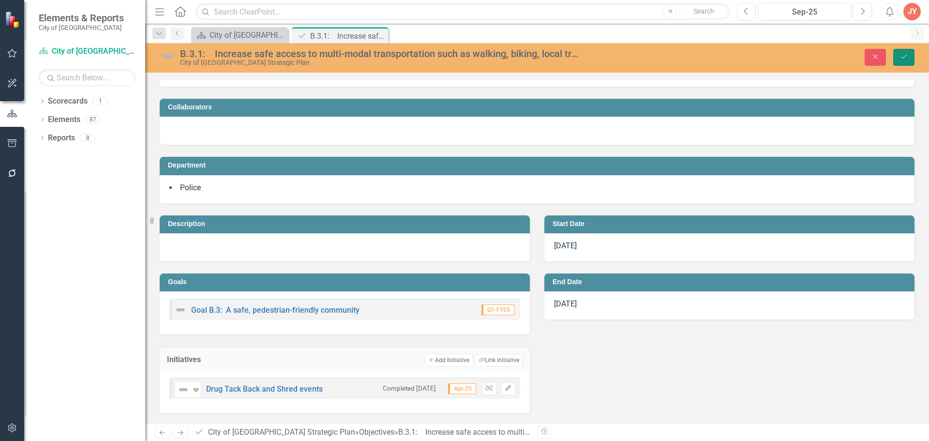
click at [907, 53] on icon "Save" at bounding box center [903, 56] width 9 height 7
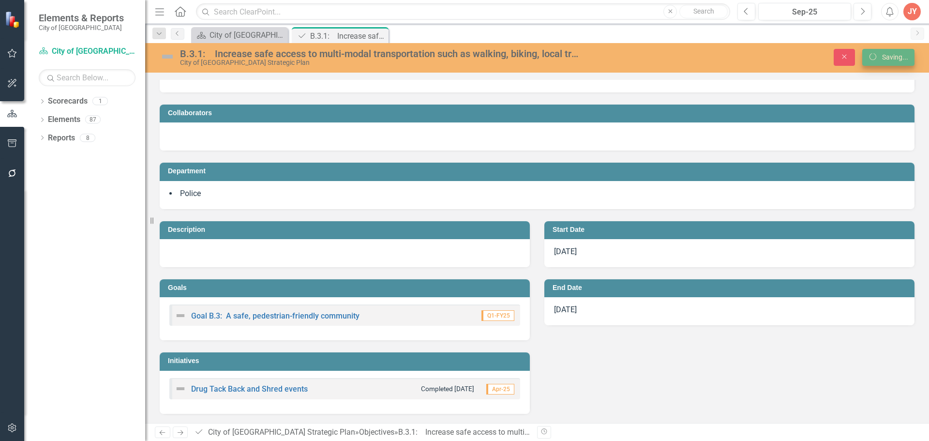
scroll to position [34, 0]
